Goal: Task Accomplishment & Management: Complete application form

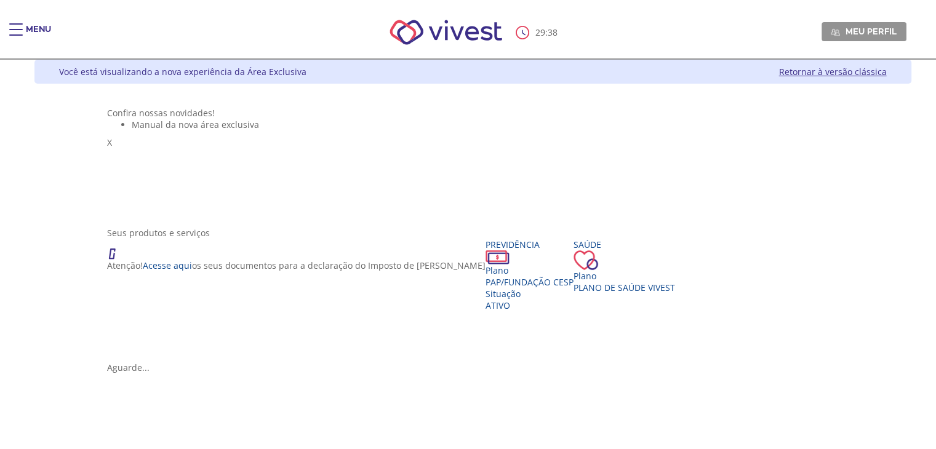
click at [874, 68] on link "Retornar à versão clássica" at bounding box center [833, 72] width 108 height 12
click at [20, 33] on div "Main header" at bounding box center [16, 35] width 14 height 25
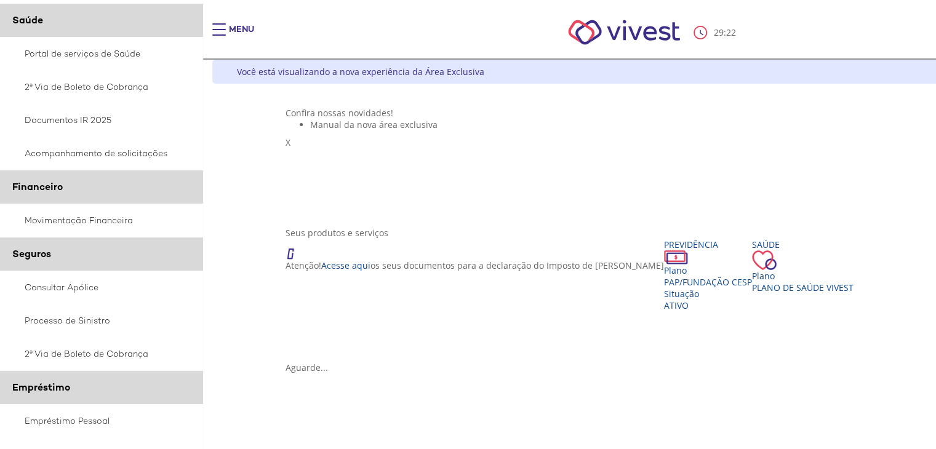
scroll to position [244, 0]
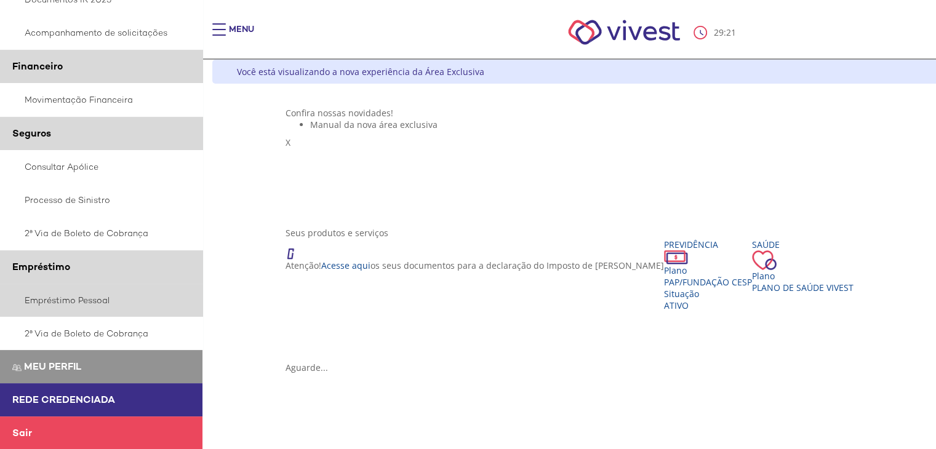
click at [41, 299] on link "Empréstimo Pessoal" at bounding box center [101, 300] width 203 height 33
click at [91, 298] on link "Empréstimo Pessoal" at bounding box center [101, 300] width 203 height 33
